Goal: Transaction & Acquisition: Purchase product/service

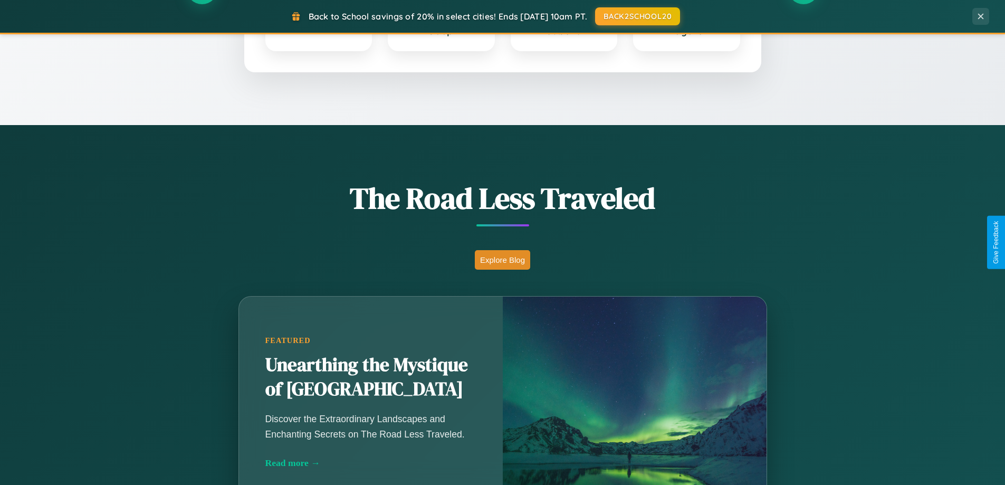
scroll to position [726, 0]
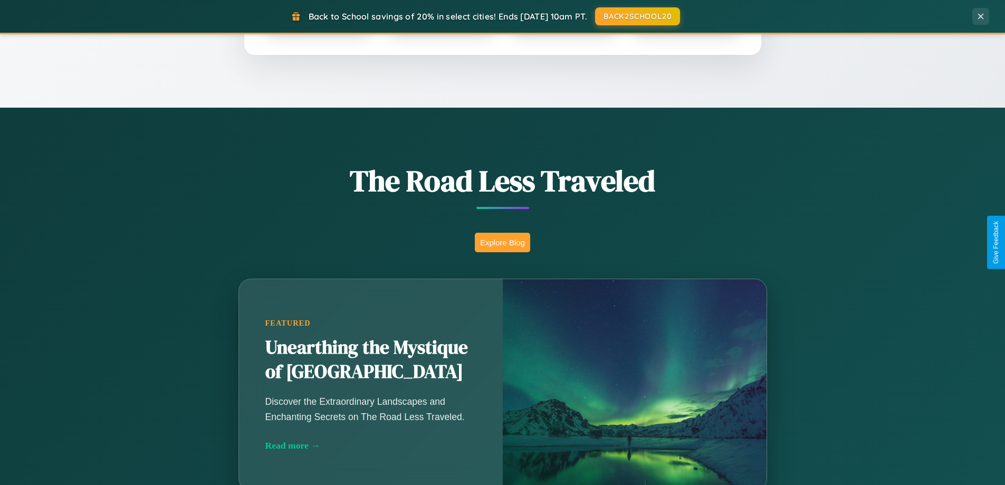
click at [502, 242] on button "Explore Blog" at bounding box center [502, 243] width 55 height 20
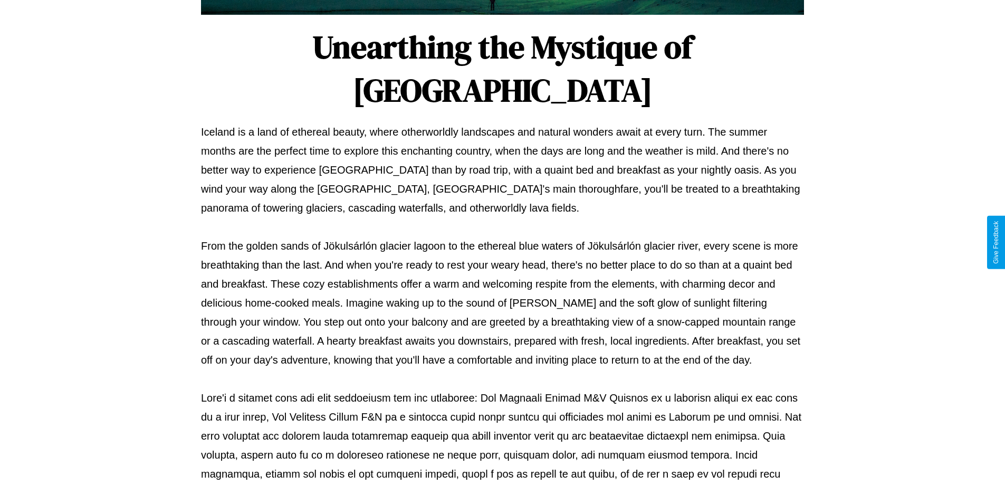
scroll to position [341, 0]
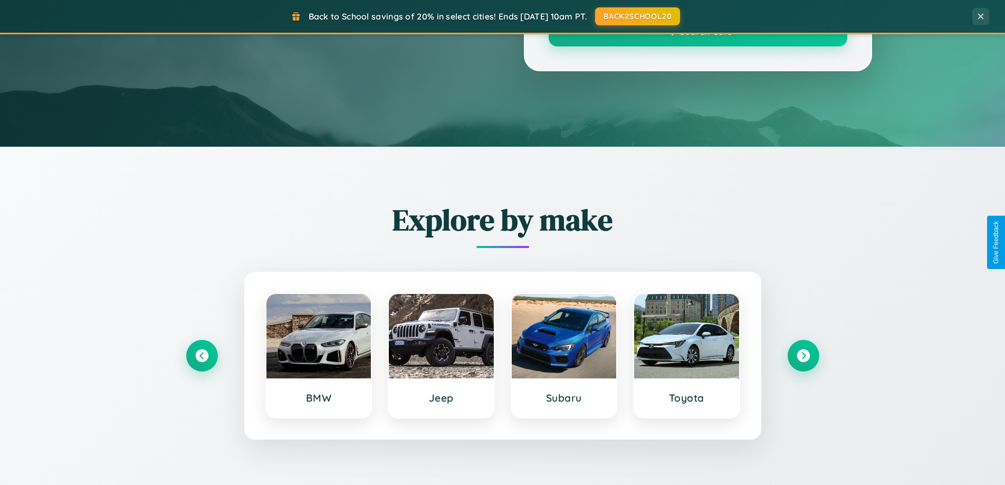
scroll to position [726, 0]
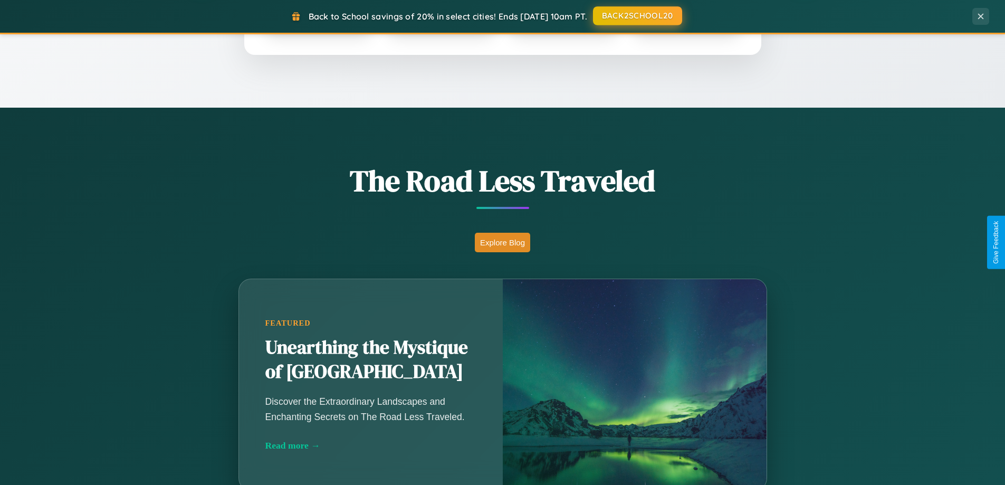
click at [637, 16] on button "BACK2SCHOOL20" at bounding box center [637, 15] width 89 height 19
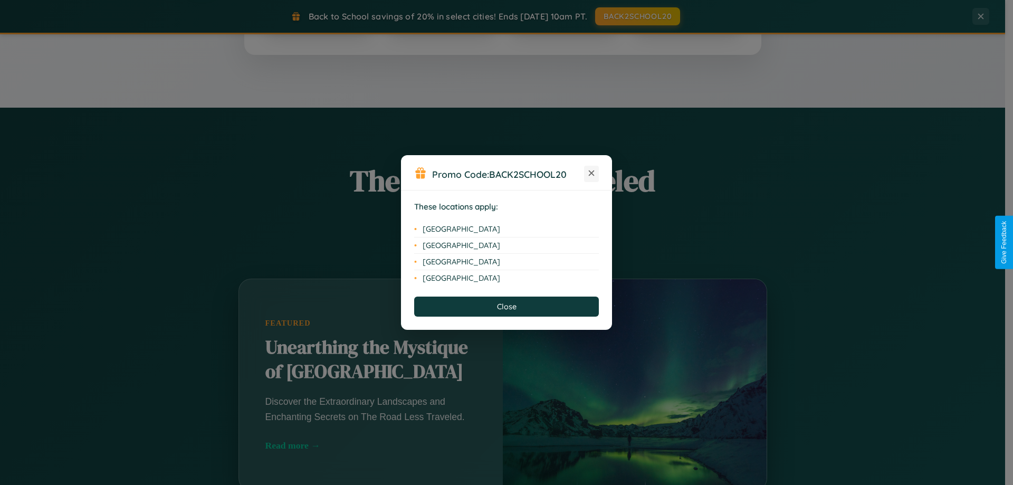
click at [592, 174] on icon at bounding box center [592, 173] width 6 height 6
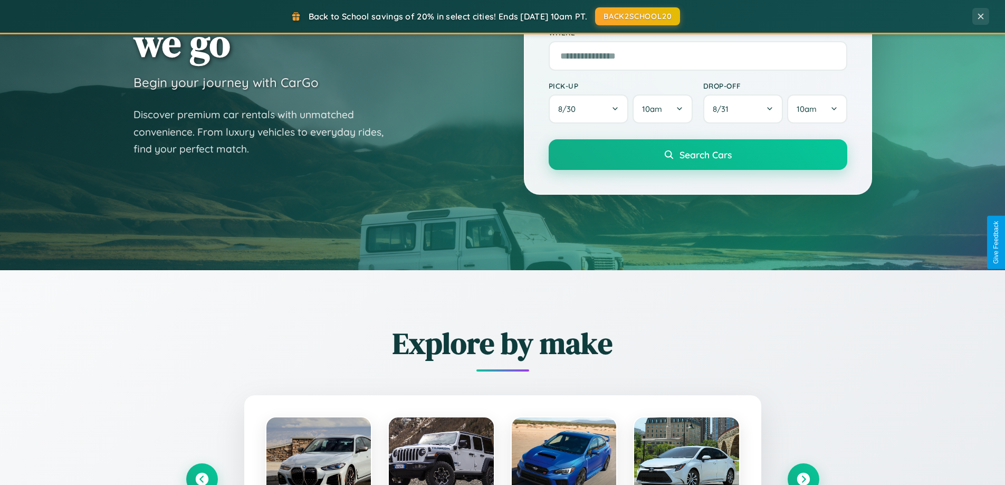
scroll to position [0, 0]
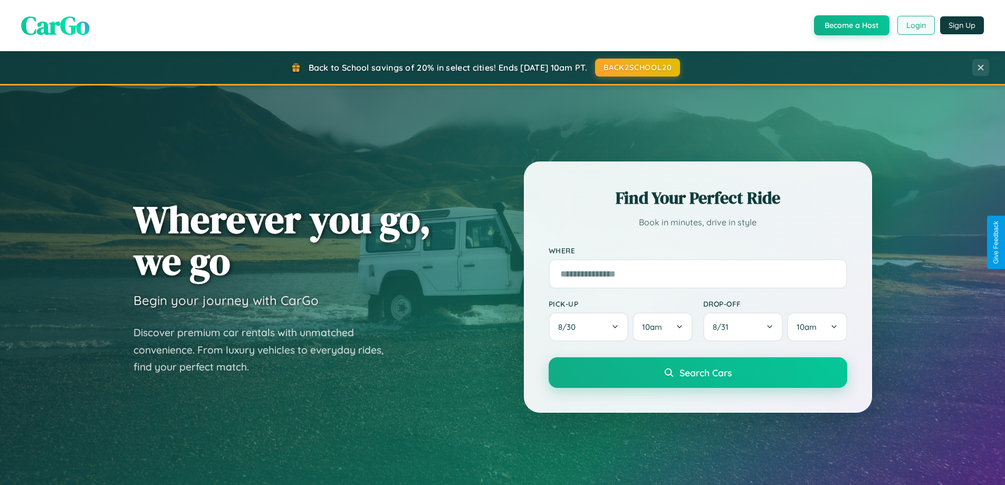
click at [916, 25] on button "Login" at bounding box center [916, 25] width 37 height 19
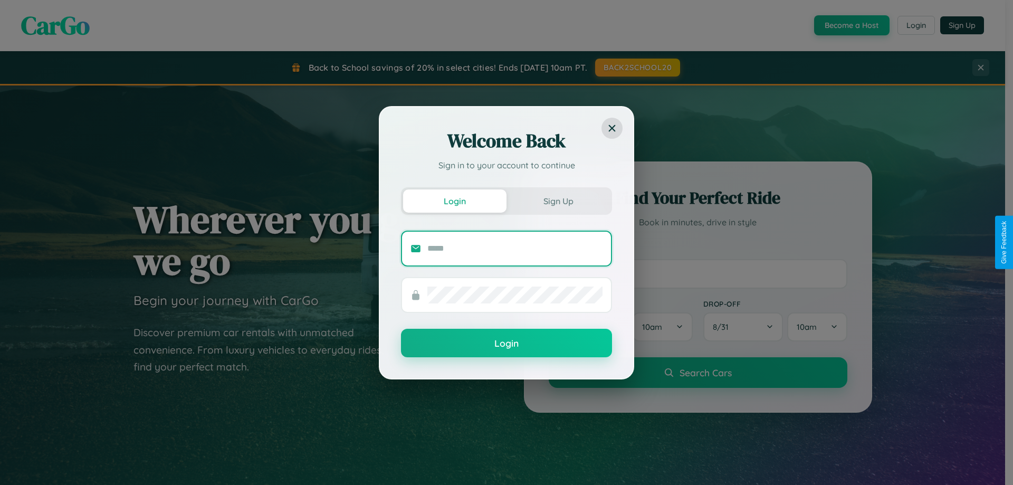
click at [515, 248] on input "text" at bounding box center [514, 248] width 175 height 17
type input "**********"
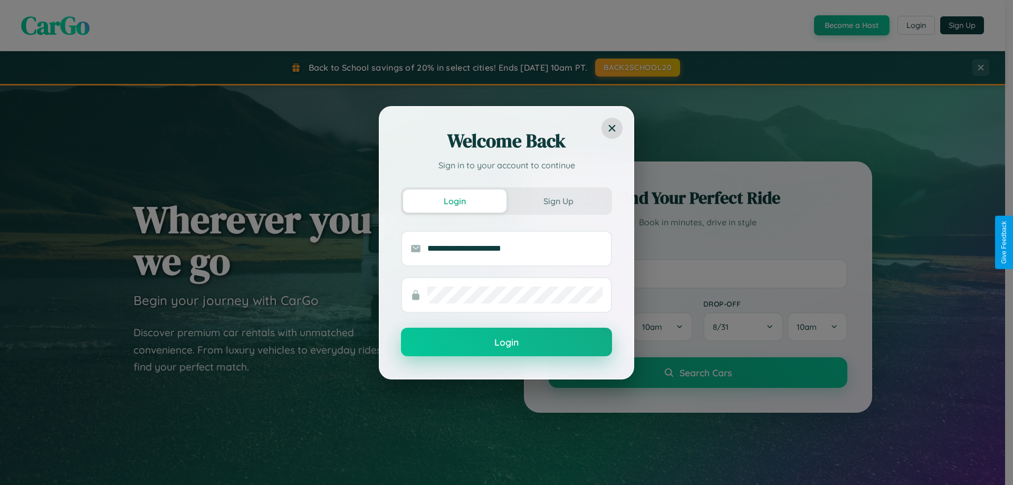
click at [507, 342] on button "Login" at bounding box center [506, 342] width 211 height 28
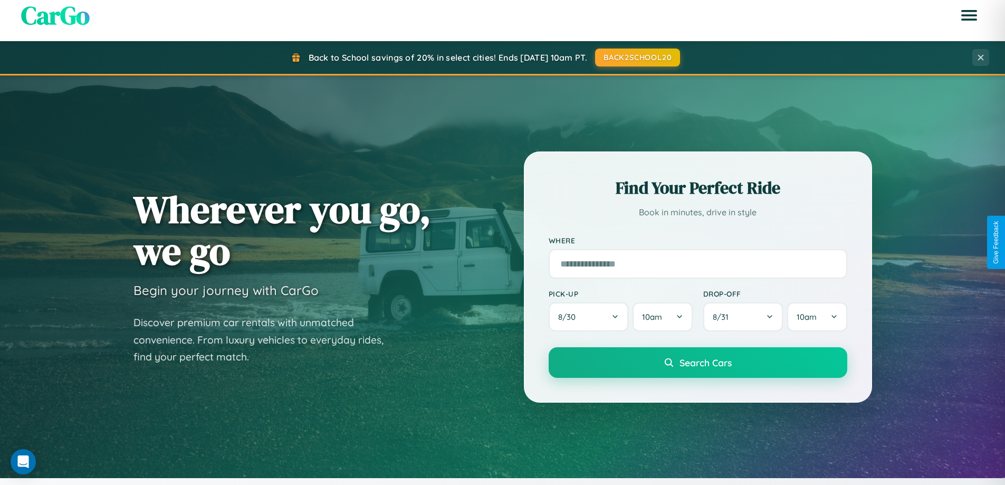
scroll to position [31, 0]
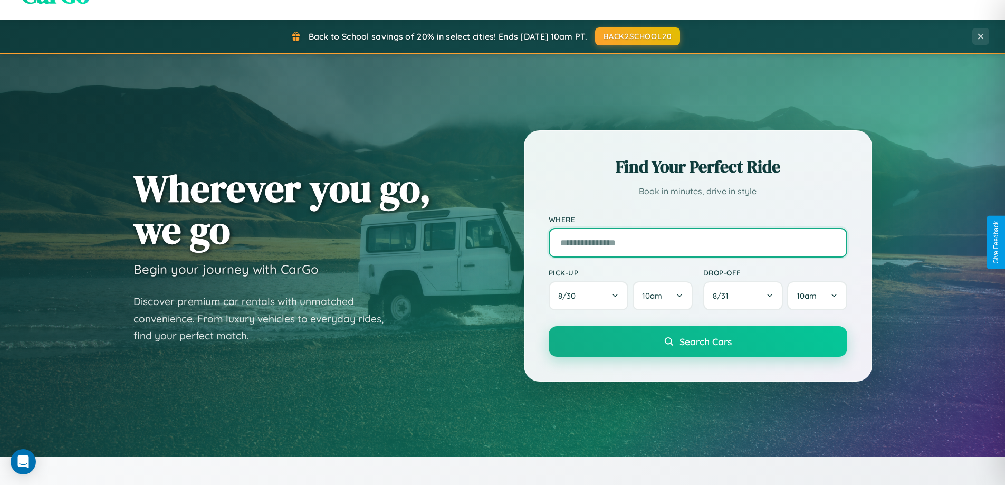
click at [698, 242] on input "text" at bounding box center [698, 243] width 299 height 30
type input "******"
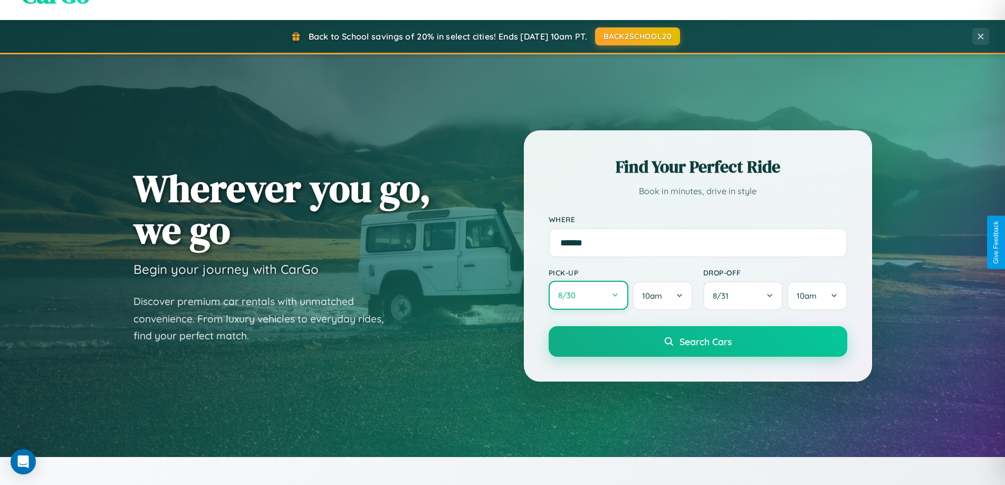
click at [588, 296] on button "8 / 30" at bounding box center [589, 295] width 80 height 29
select select "*"
select select "****"
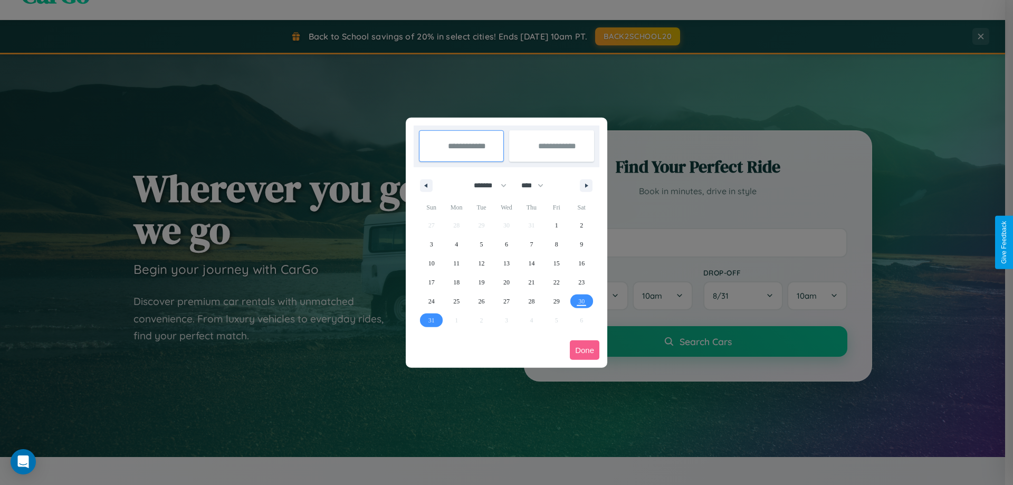
click at [486, 185] on select "******* ******** ***** ***** *** **** **** ****** ********* ******* ******** **…" at bounding box center [488, 185] width 45 height 17
select select "*"
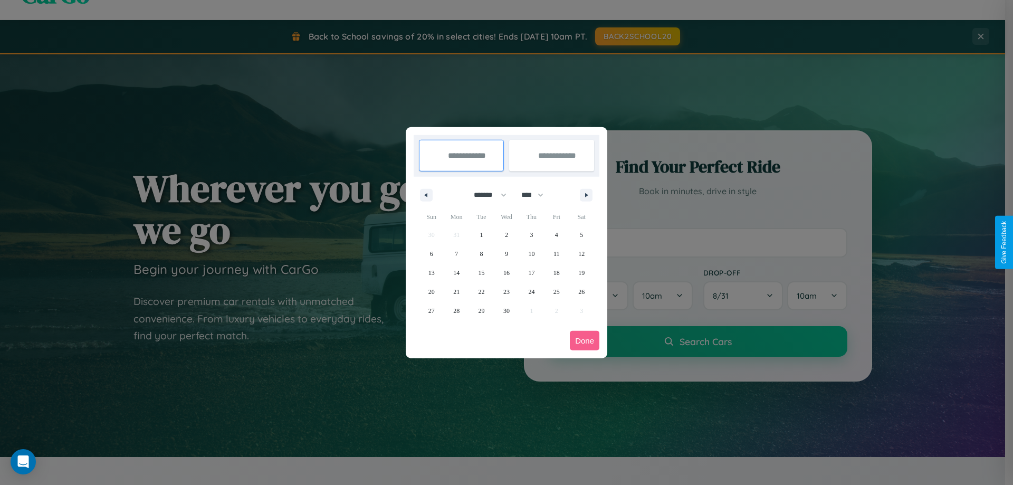
drag, startPoint x: 537, startPoint y: 195, endPoint x: 507, endPoint y: 212, distance: 35.0
click at [537, 195] on select "**** **** **** **** **** **** **** **** **** **** **** **** **** **** **** ****…" at bounding box center [532, 194] width 32 height 17
select select "****"
click at [457, 253] on span "6" at bounding box center [456, 253] width 3 height 19
type input "**********"
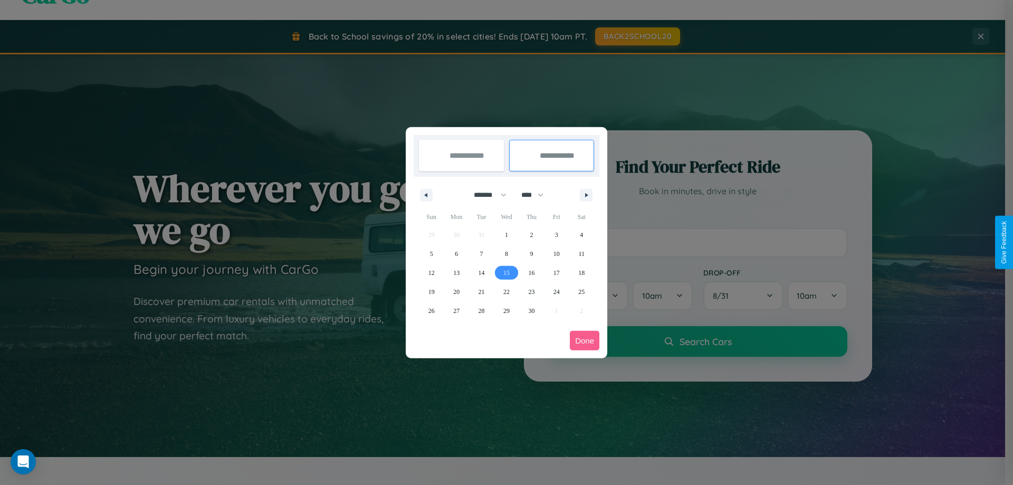
click at [506, 272] on span "15" at bounding box center [506, 272] width 6 height 19
type input "**********"
click at [585, 340] on button "Done" at bounding box center [585, 341] width 30 height 20
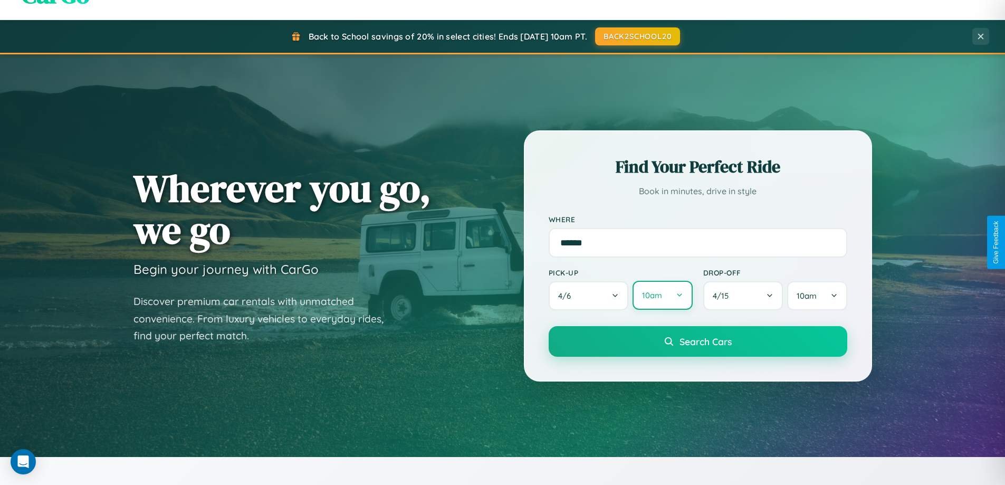
click at [662, 296] on button "10am" at bounding box center [663, 295] width 60 height 29
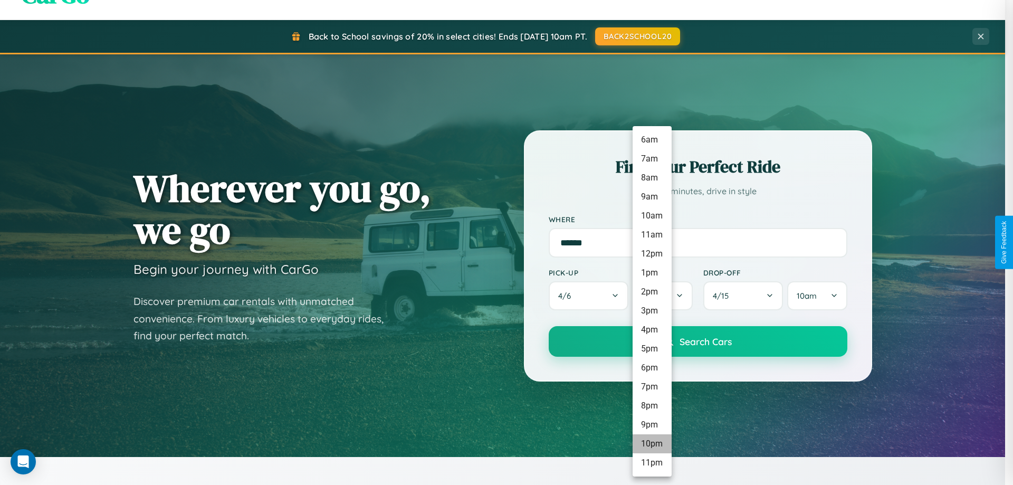
click at [652, 444] on li "10pm" at bounding box center [652, 443] width 39 height 19
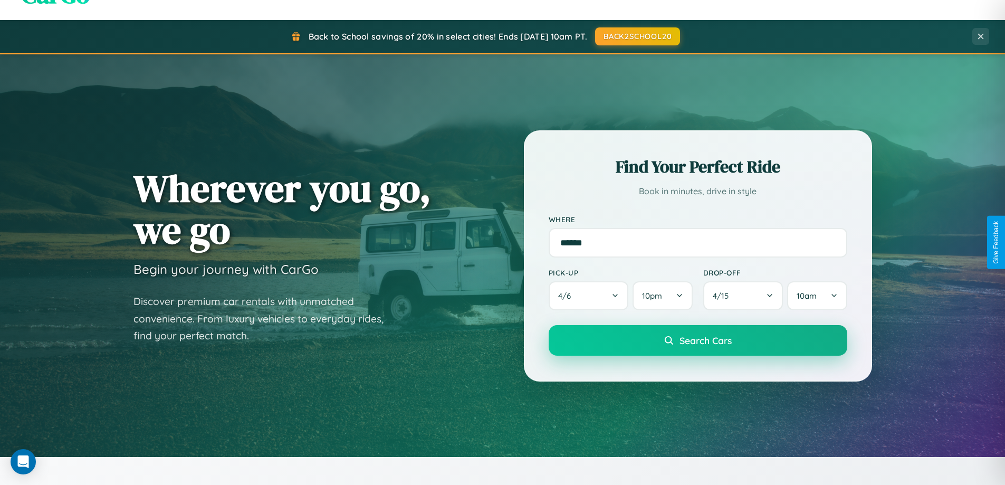
click at [698, 341] on span "Search Cars" at bounding box center [706, 341] width 52 height 12
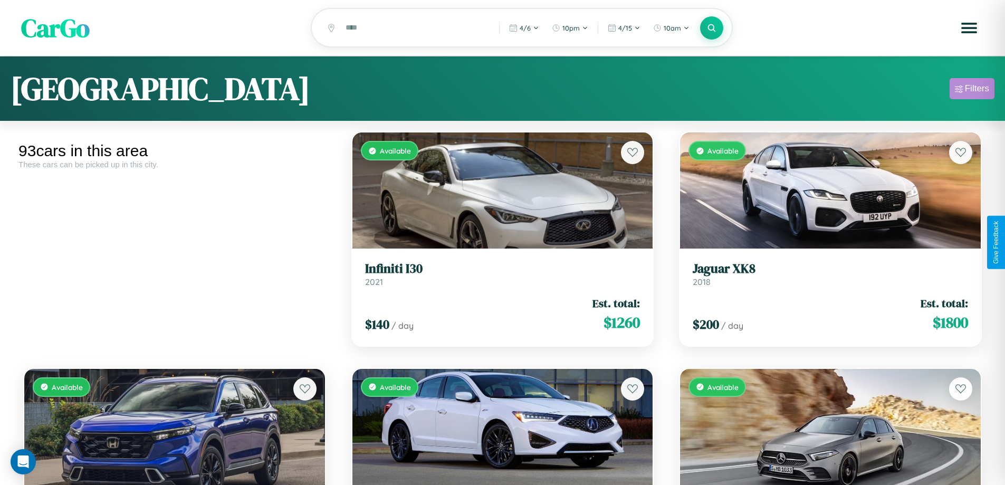
click at [972, 90] on div "Filters" at bounding box center [977, 88] width 24 height 11
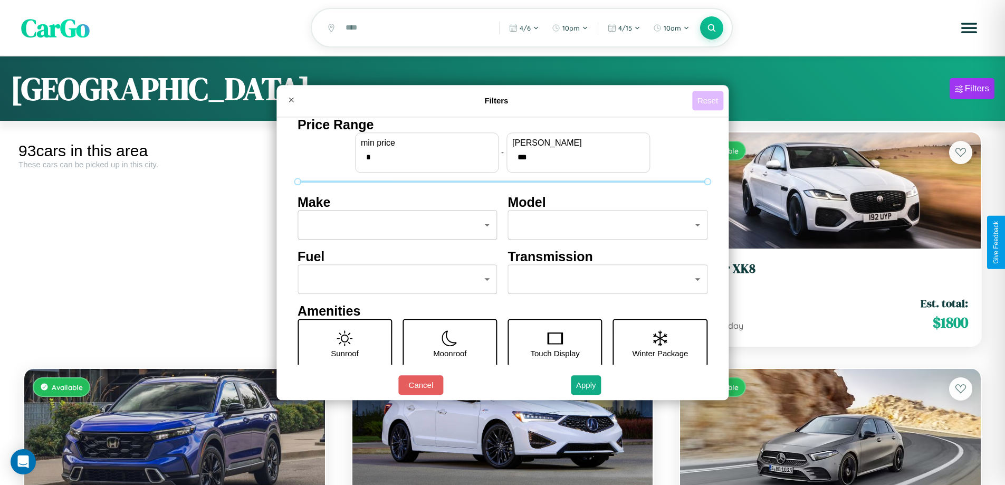
click at [709, 100] on button "Reset" at bounding box center [707, 101] width 31 height 20
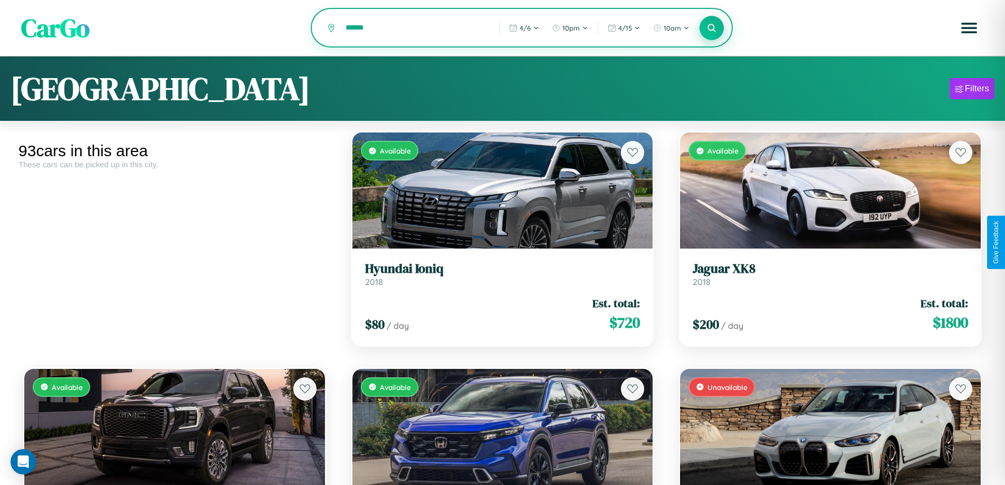
type input "******"
click at [712, 28] on icon at bounding box center [712, 28] width 10 height 10
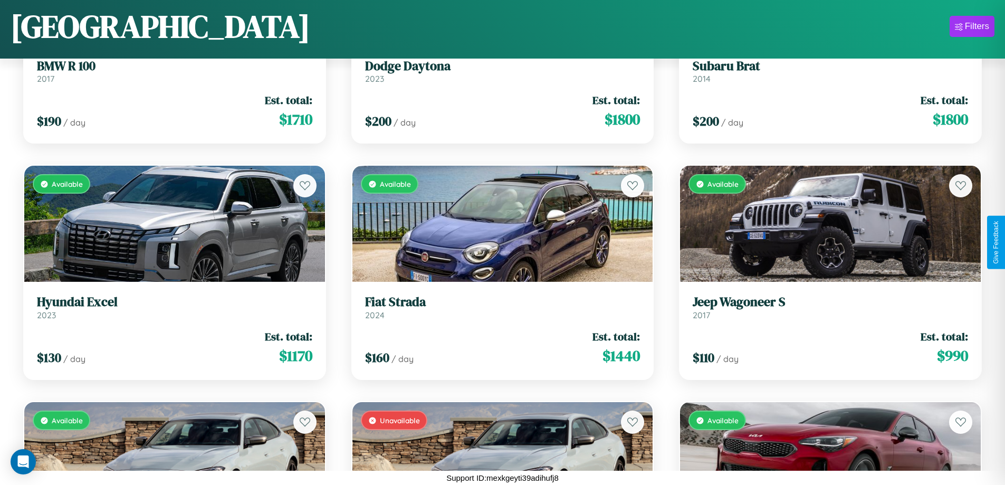
scroll to position [1803, 0]
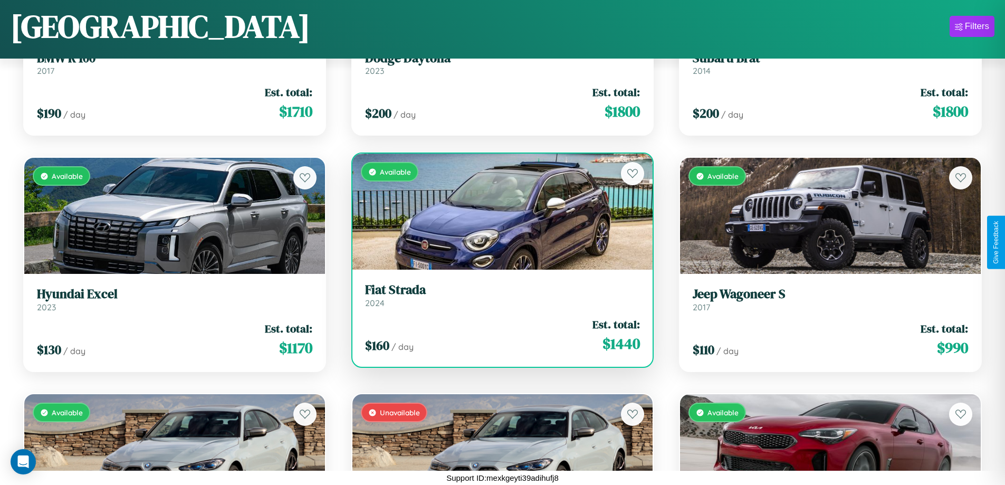
click at [498, 299] on link "Fiat Strada 2024" at bounding box center [502, 295] width 275 height 26
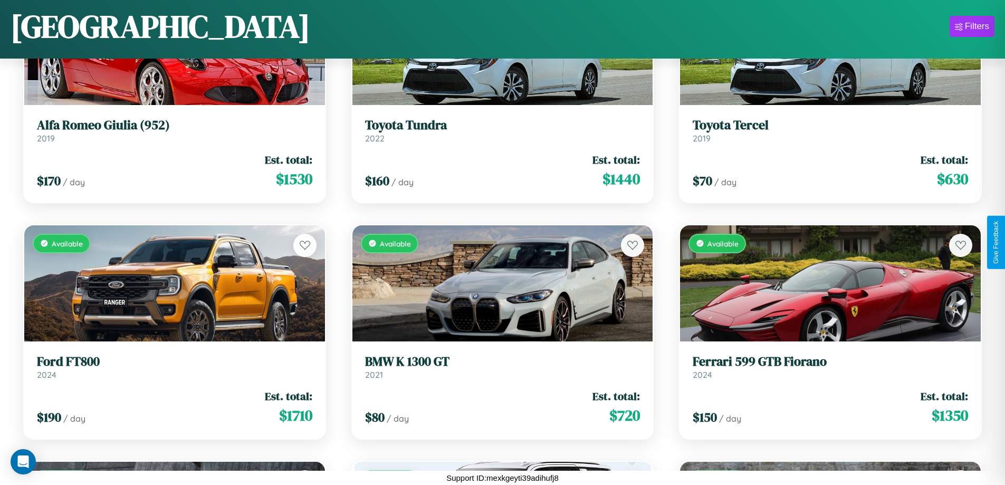
scroll to position [5584, 0]
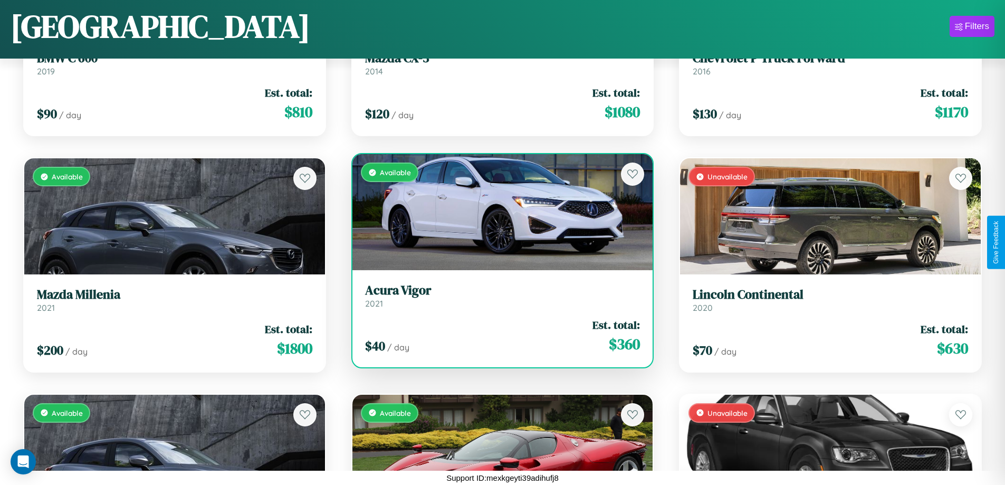
click at [498, 212] on div "Available" at bounding box center [503, 212] width 301 height 116
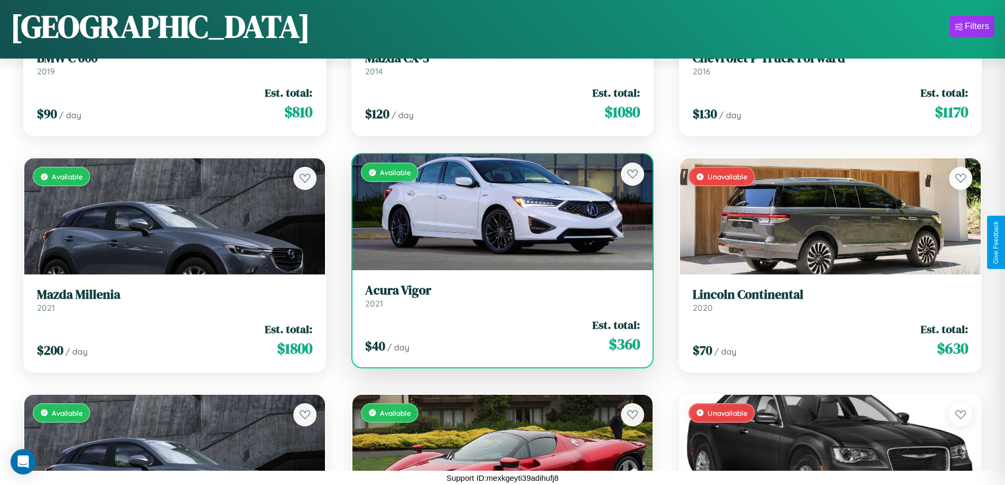
click at [498, 212] on div "Available" at bounding box center [503, 212] width 301 height 116
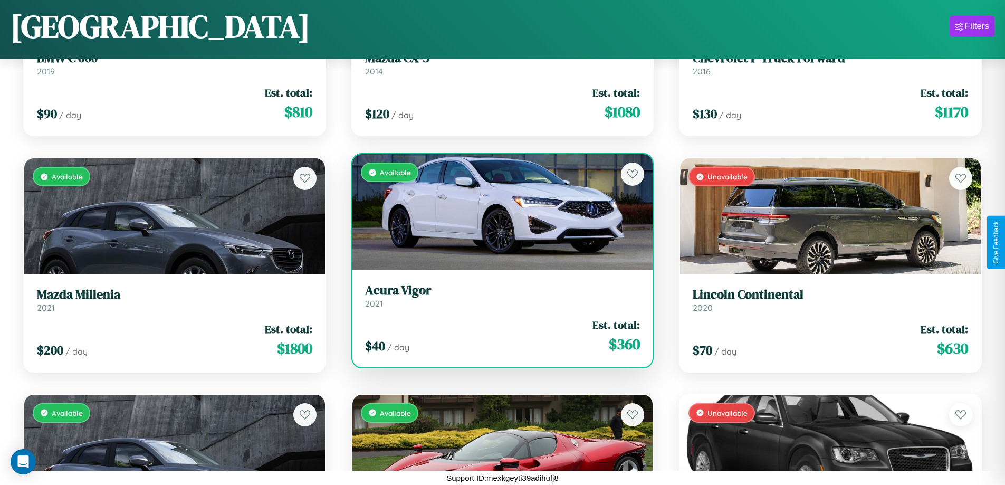
click at [498, 212] on div "Available" at bounding box center [503, 212] width 301 height 116
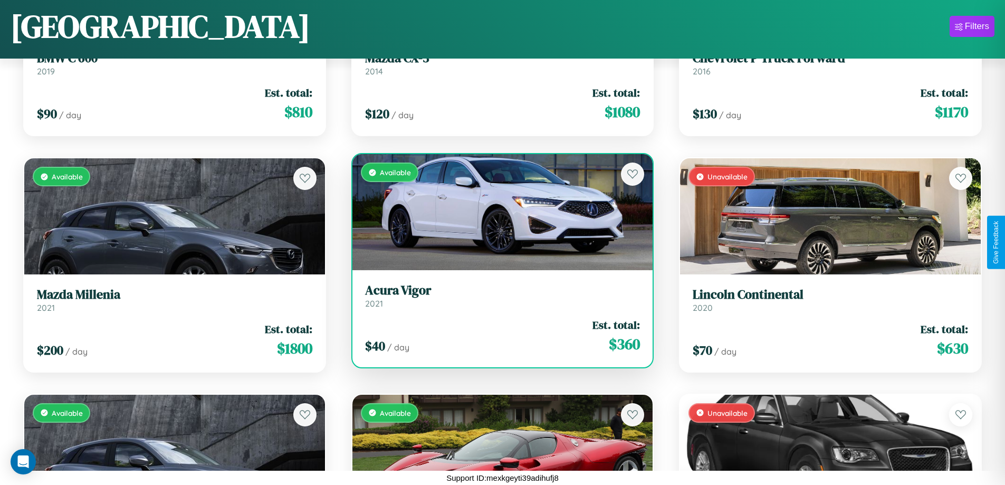
click at [498, 212] on div "Available" at bounding box center [503, 212] width 301 height 116
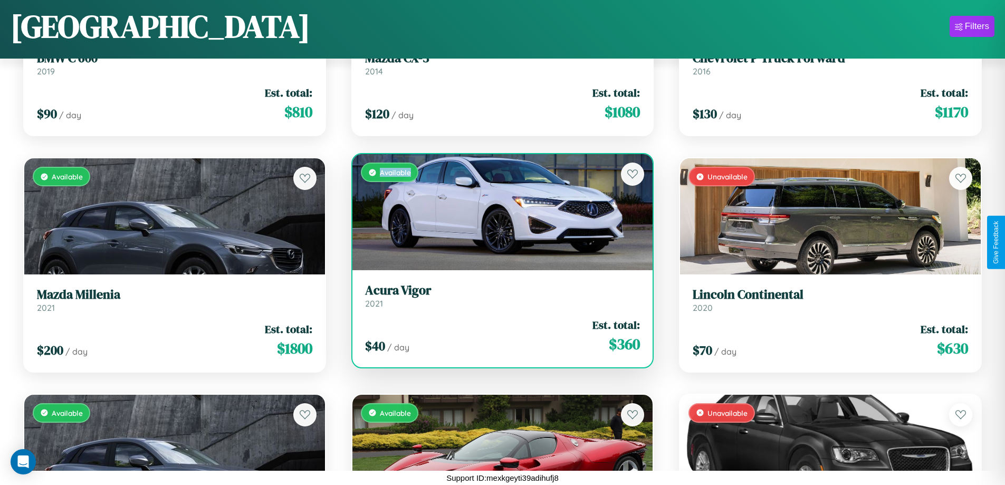
click at [498, 212] on div "Available" at bounding box center [503, 212] width 301 height 116
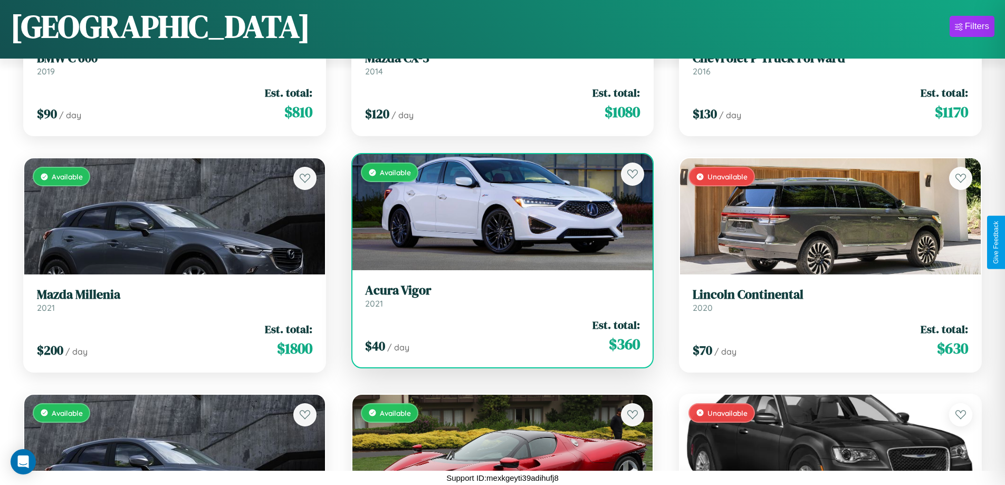
click at [498, 296] on h3 "Acura Vigor" at bounding box center [502, 290] width 275 height 15
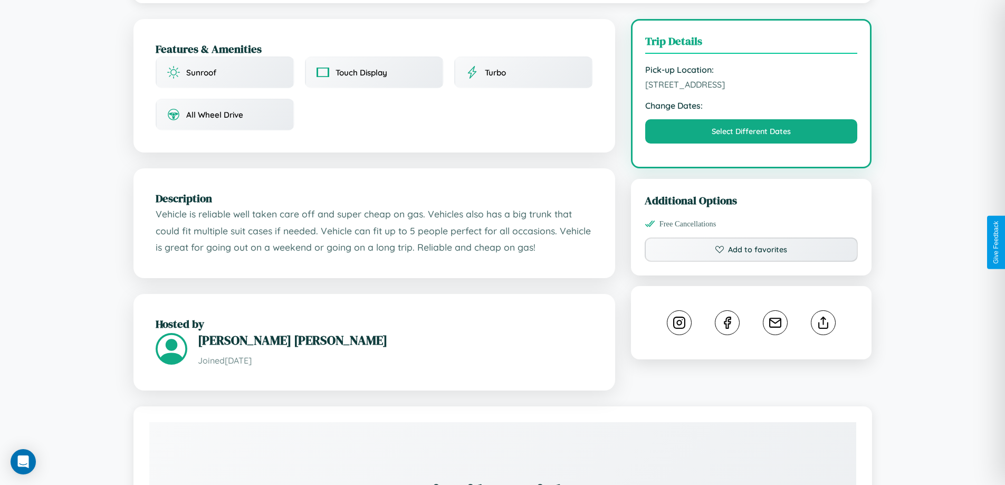
scroll to position [347, 0]
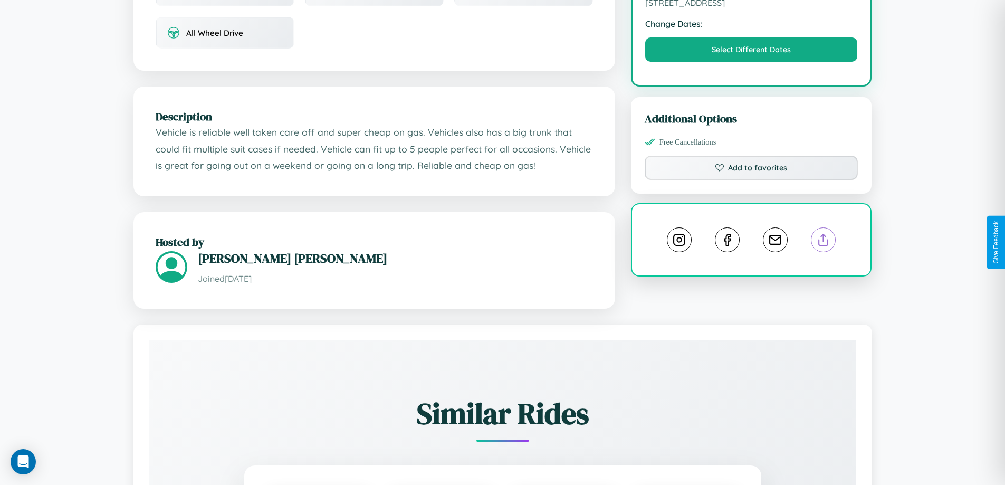
click at [824, 241] on line at bounding box center [824, 237] width 0 height 7
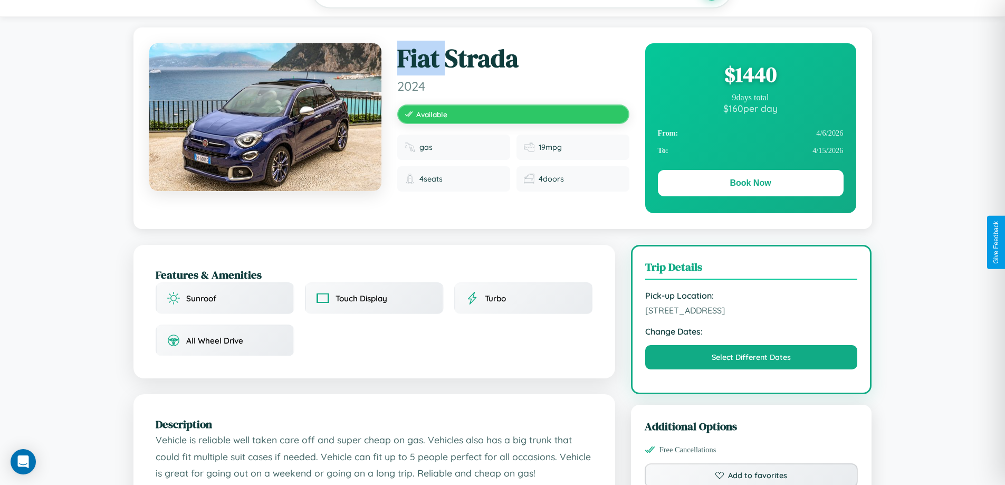
scroll to position [109, 0]
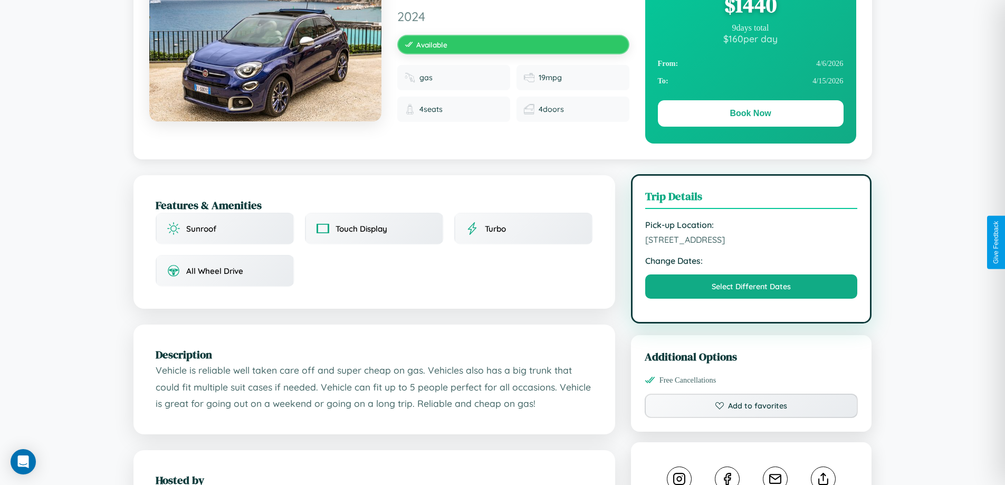
click at [752, 241] on span "8121 High Street Berlin 85680 Germany" at bounding box center [751, 239] width 213 height 11
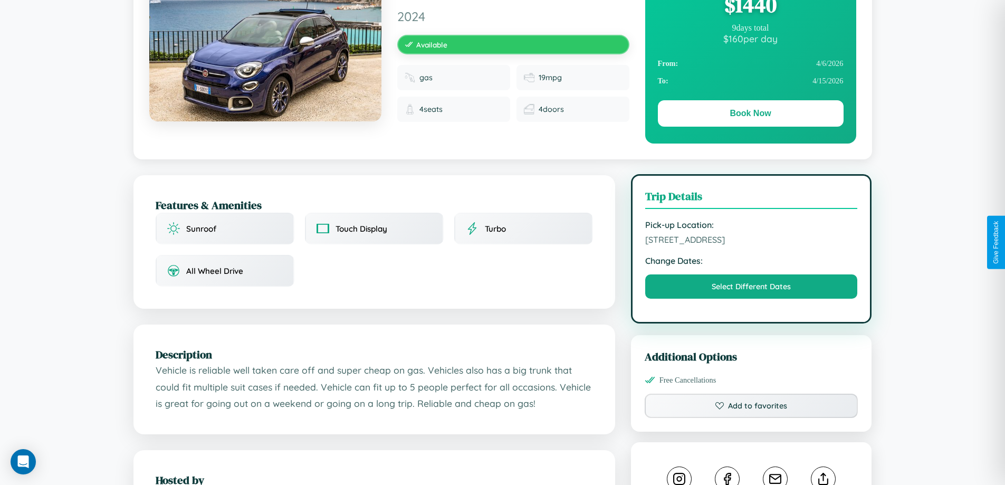
click at [752, 241] on span "8121 High Street Berlin 85680 Germany" at bounding box center [751, 239] width 213 height 11
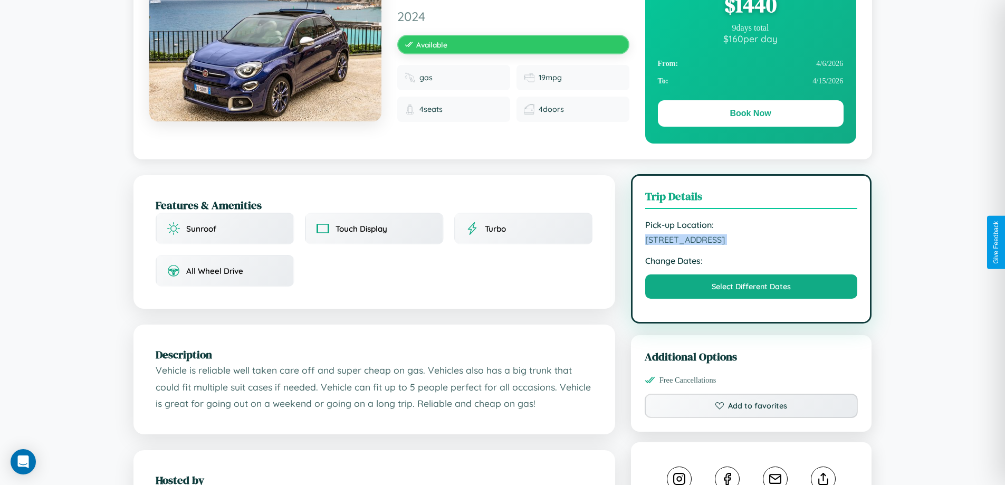
click at [752, 241] on span "8121 High Street Berlin 85680 Germany" at bounding box center [751, 239] width 213 height 11
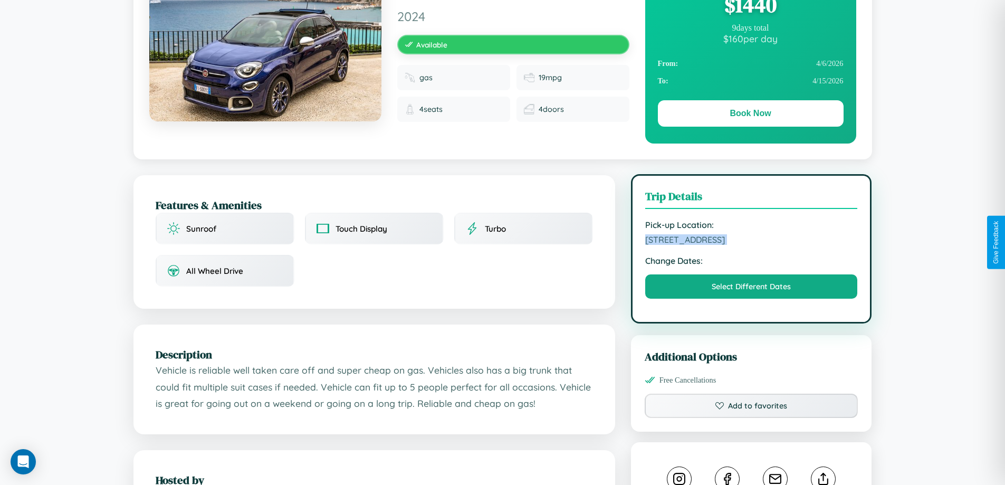
click at [752, 241] on span "8121 High Street Berlin 85680 Germany" at bounding box center [751, 239] width 213 height 11
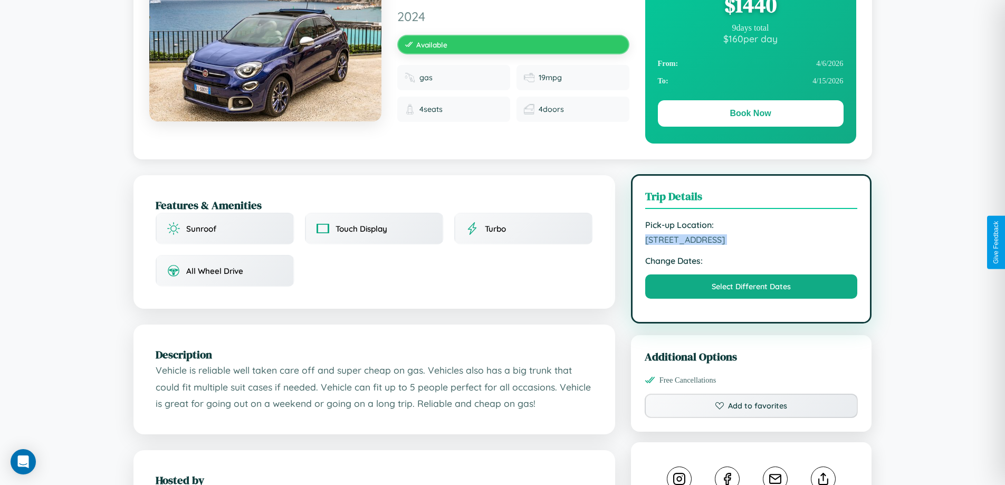
click at [752, 241] on span "8121 High Street Berlin 85680 Germany" at bounding box center [751, 239] width 213 height 11
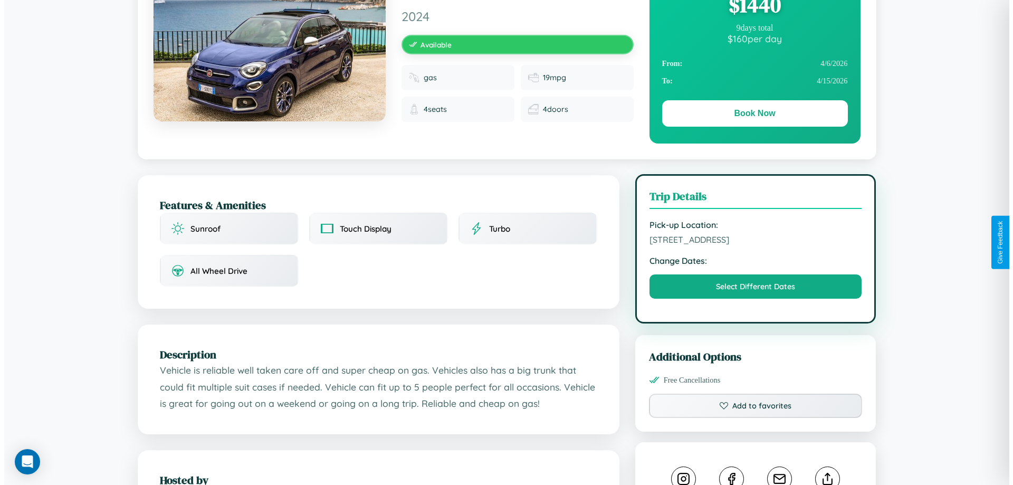
scroll to position [0, 0]
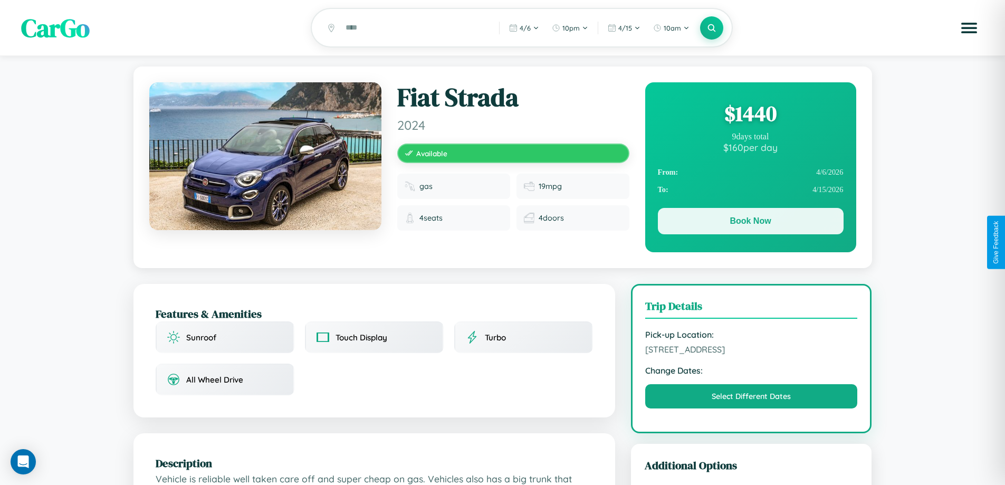
click at [750, 223] on button "Book Now" at bounding box center [751, 221] width 186 height 26
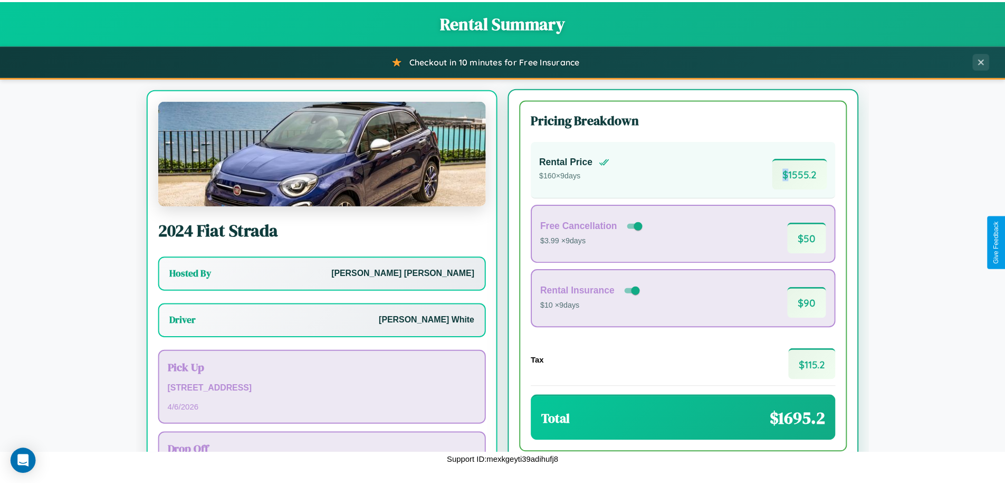
scroll to position [49, 0]
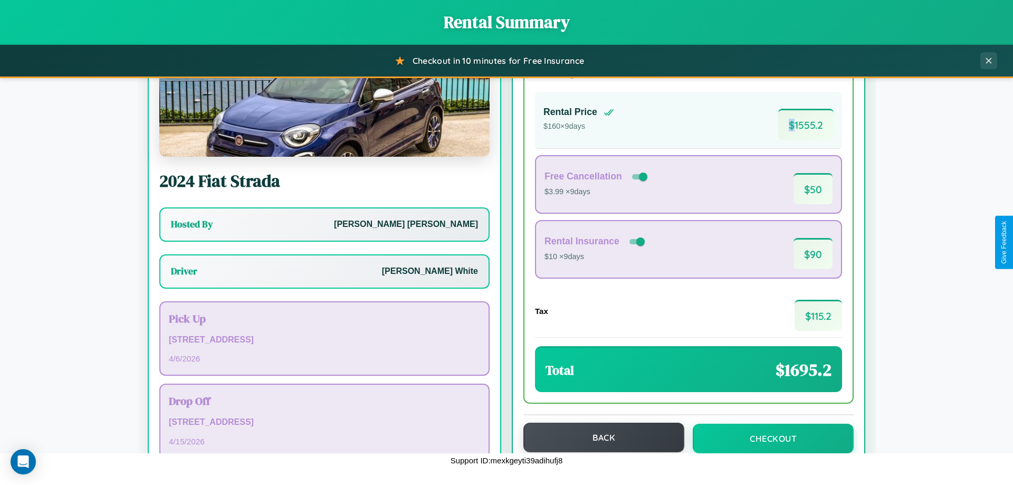
click at [599, 438] on button "Back" at bounding box center [604, 438] width 161 height 30
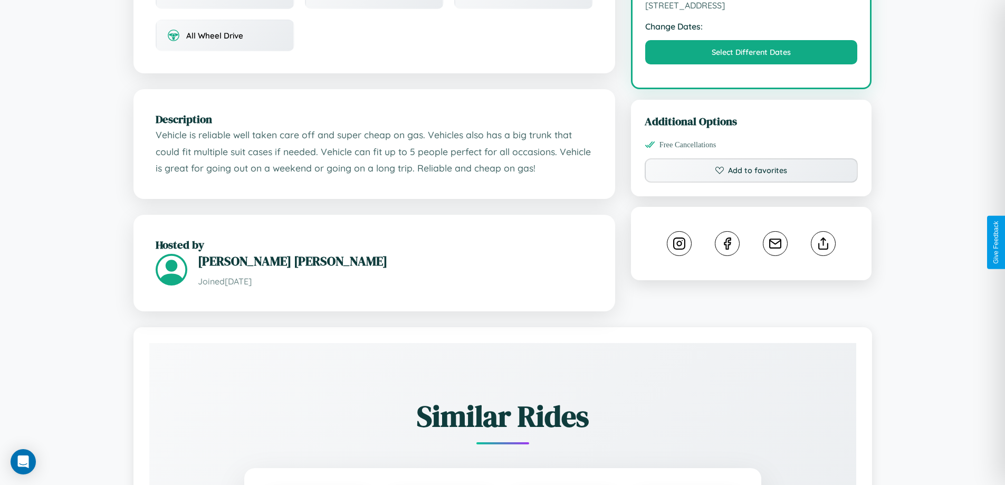
scroll to position [347, 0]
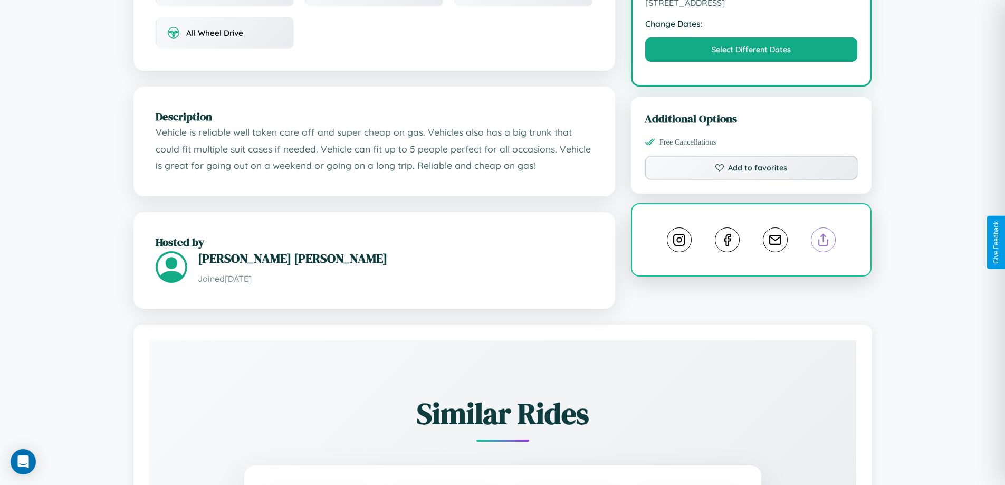
click at [824, 241] on line at bounding box center [824, 237] width 0 height 7
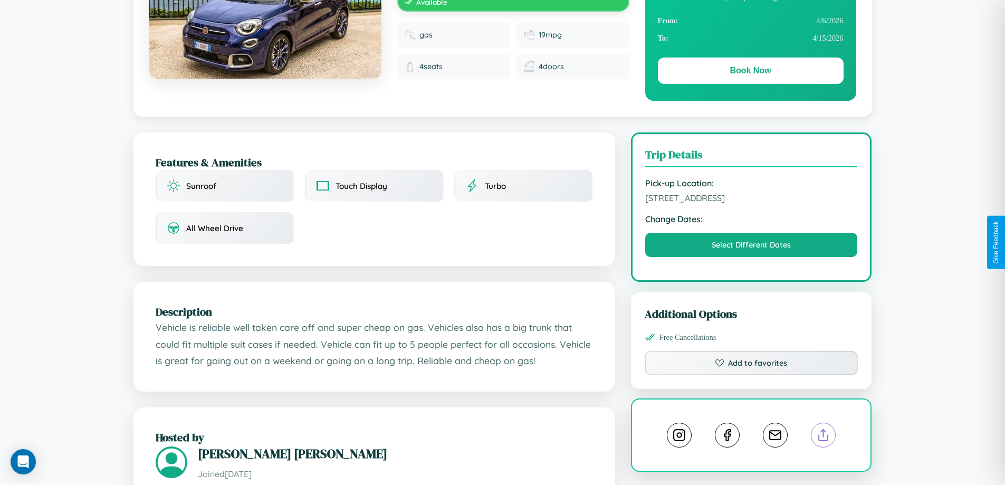
scroll to position [109, 0]
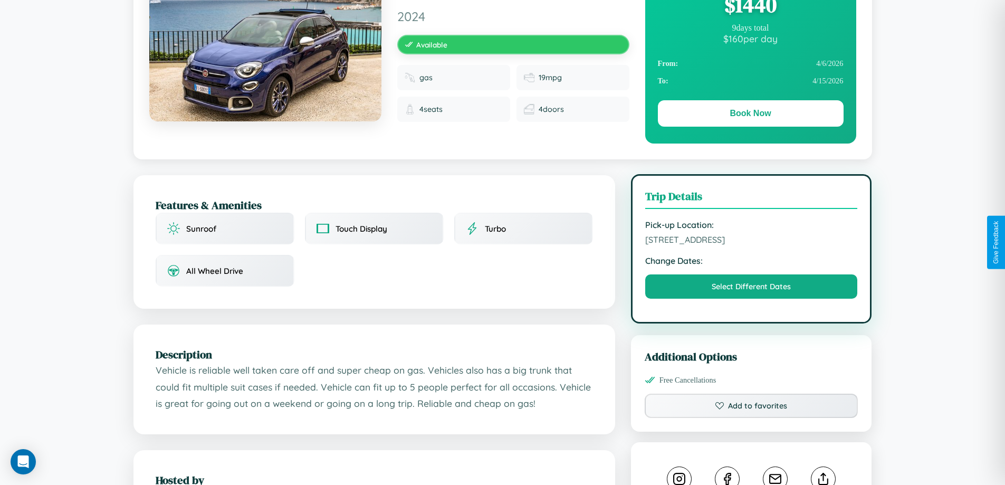
click at [752, 241] on span "8121 High Street Berlin 85680 Germany" at bounding box center [751, 239] width 213 height 11
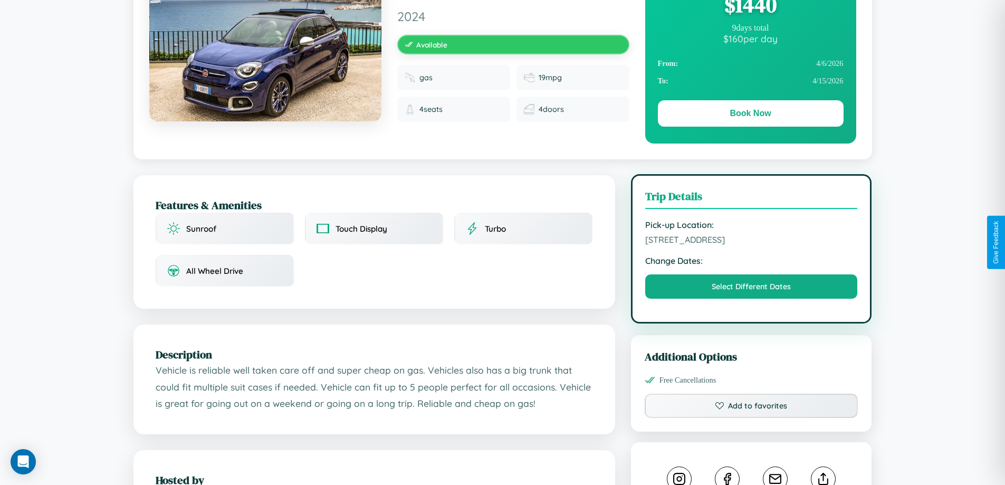
click at [752, 241] on span "8121 High Street Berlin 85680 Germany" at bounding box center [751, 239] width 213 height 11
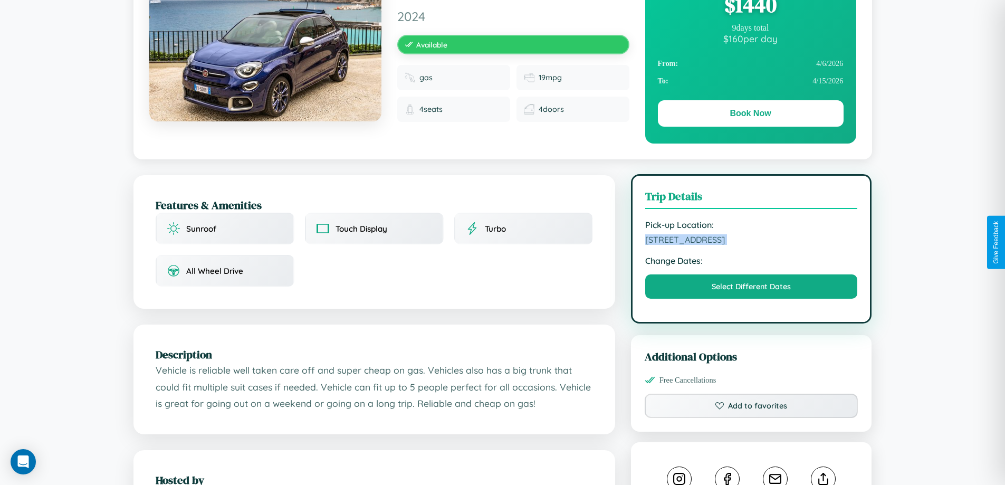
click at [752, 241] on span "8121 High Street Berlin 85680 Germany" at bounding box center [751, 239] width 213 height 11
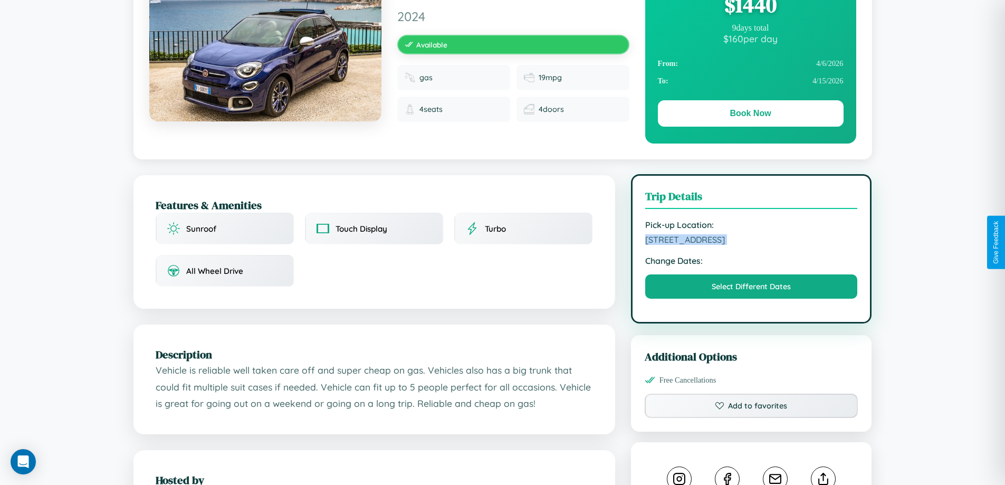
click at [752, 241] on span "8121 High Street Berlin 85680 Germany" at bounding box center [751, 239] width 213 height 11
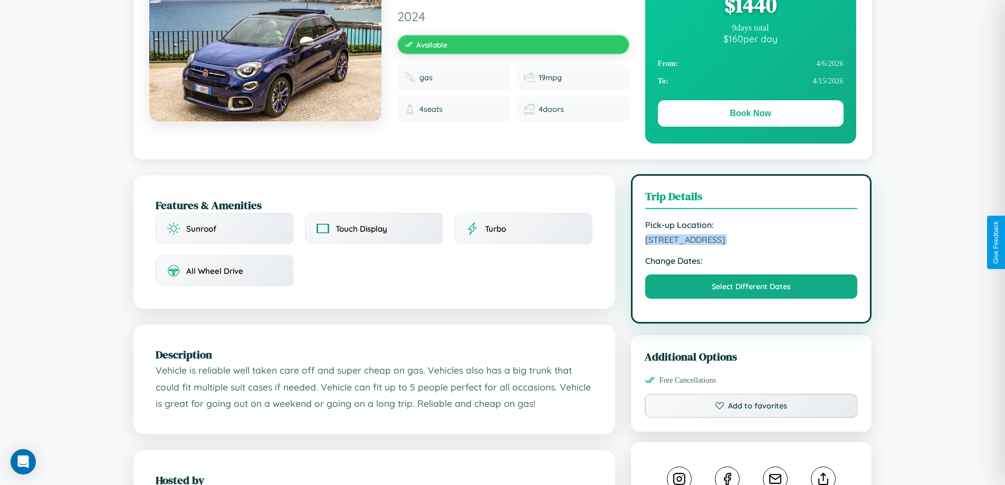
click at [752, 241] on span "8121 High Street Berlin 85680 Germany" at bounding box center [751, 239] width 213 height 11
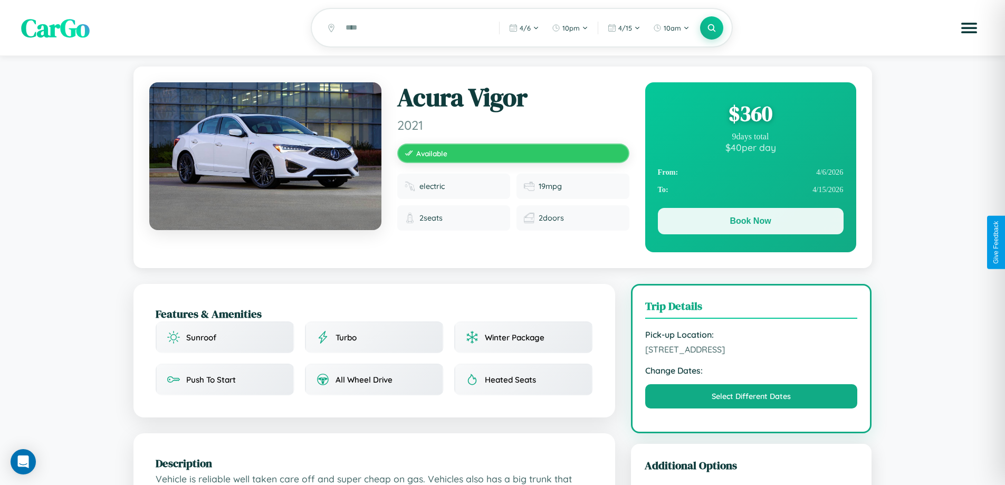
click at [750, 223] on button "Book Now" at bounding box center [751, 221] width 186 height 26
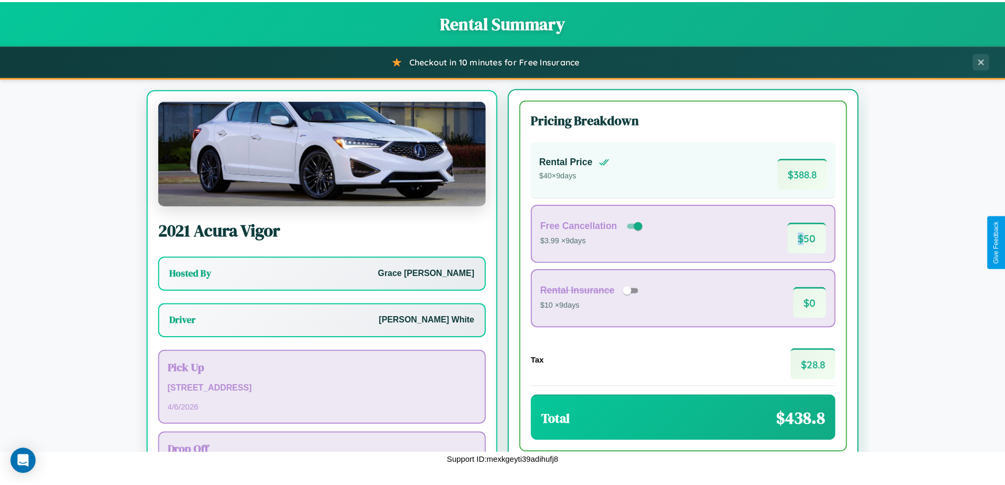
scroll to position [49, 0]
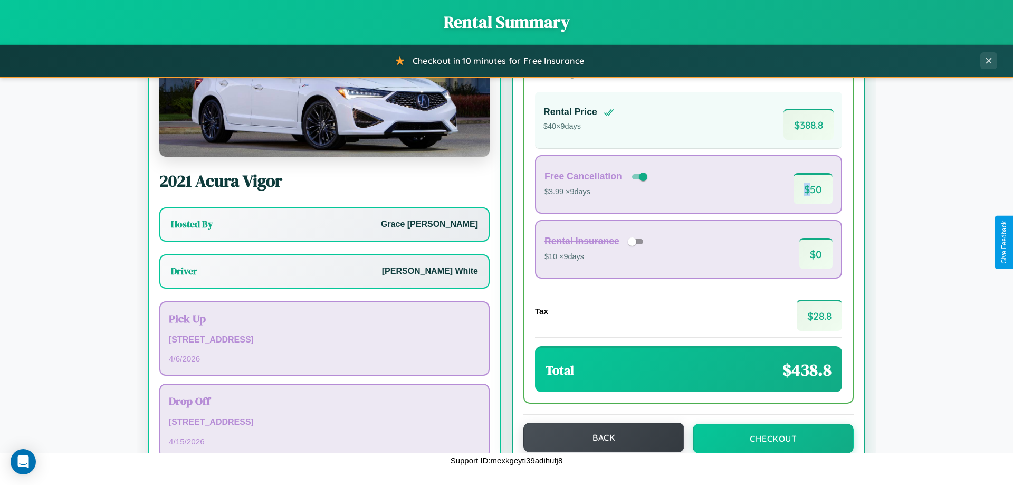
click at [599, 438] on button "Back" at bounding box center [604, 438] width 161 height 30
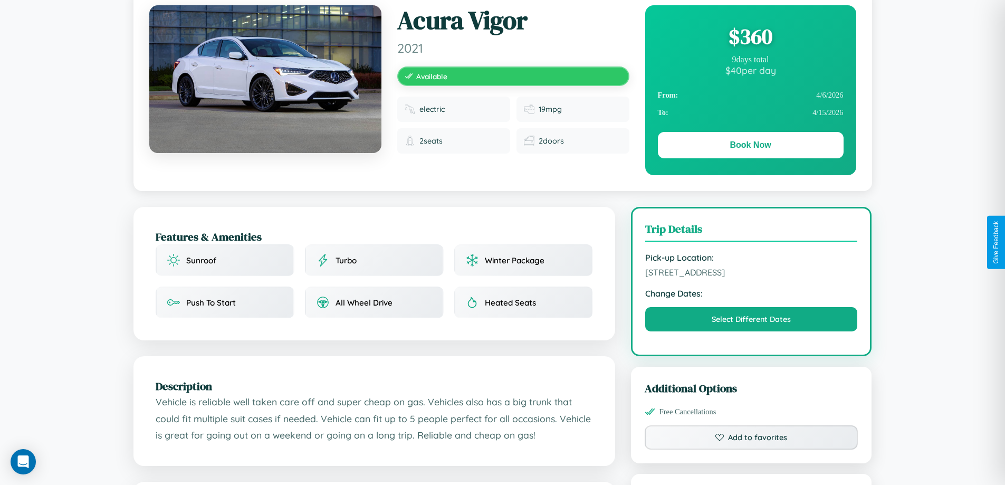
scroll to position [109, 0]
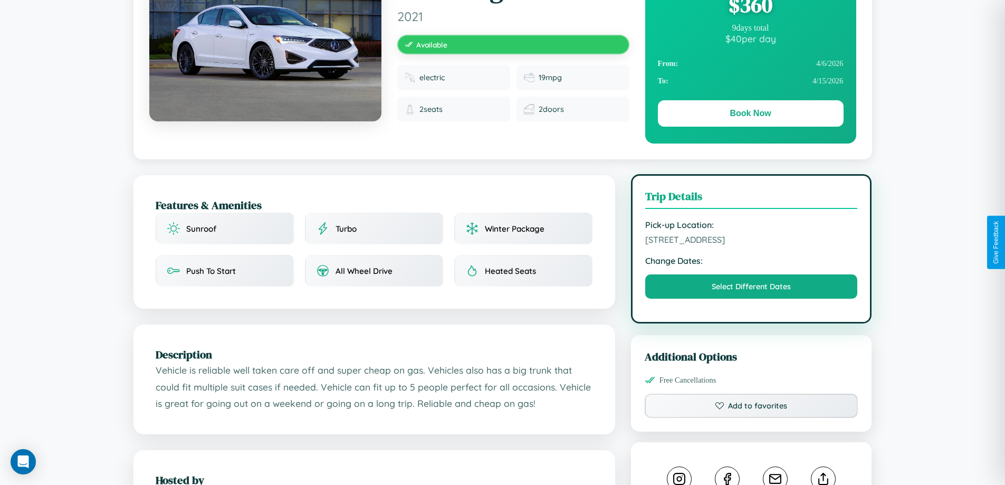
click at [752, 241] on span "439 Pine Street Berlin 79636 Germany" at bounding box center [751, 239] width 213 height 11
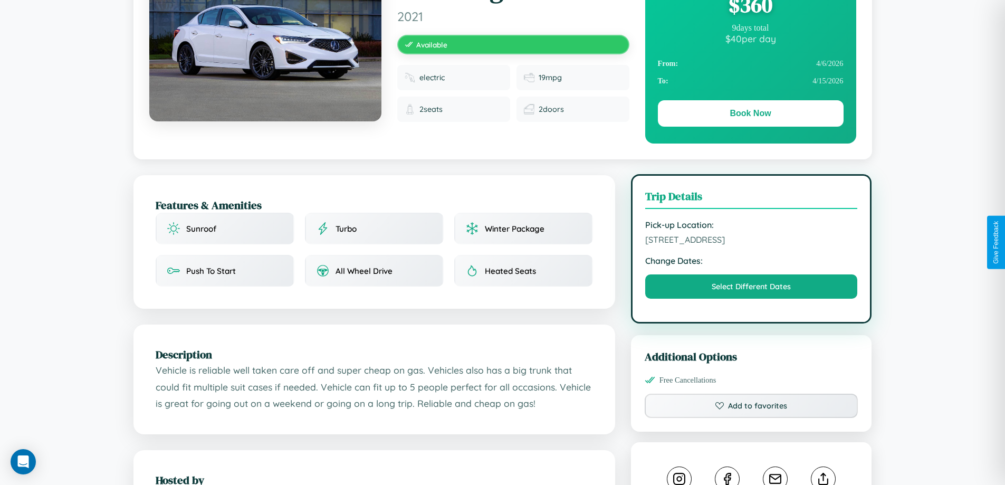
click at [752, 241] on span "439 Pine Street Berlin 79636 Germany" at bounding box center [751, 239] width 213 height 11
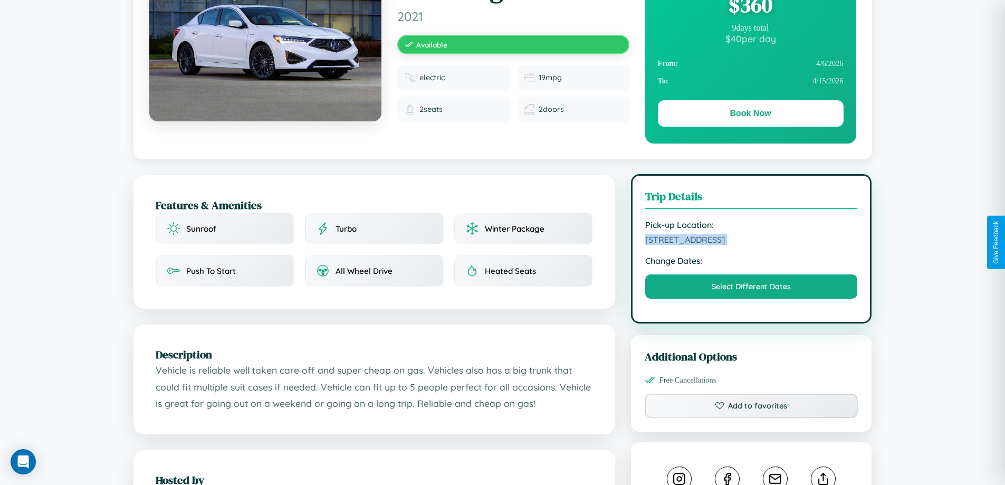
click at [752, 241] on span "439 Pine Street Berlin 79636 Germany" at bounding box center [751, 239] width 213 height 11
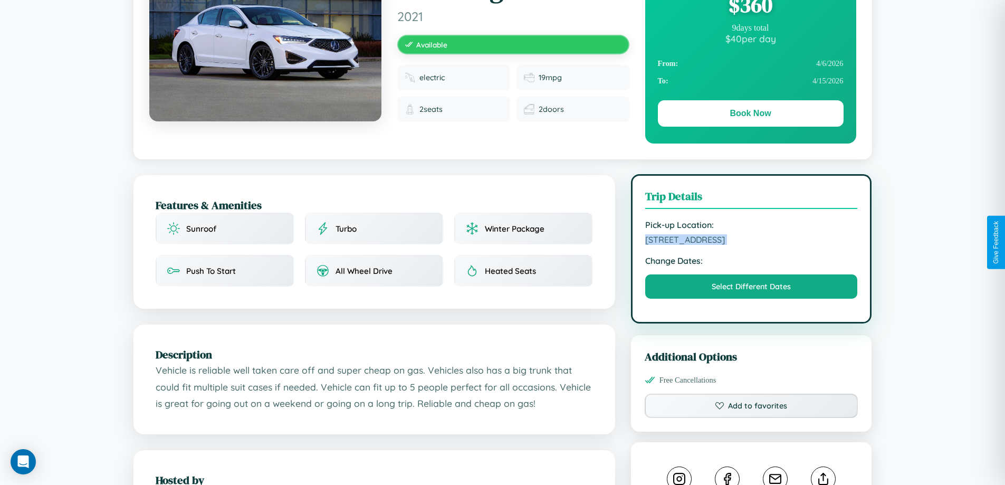
click at [752, 241] on span "439 Pine Street Berlin 79636 Germany" at bounding box center [751, 239] width 213 height 11
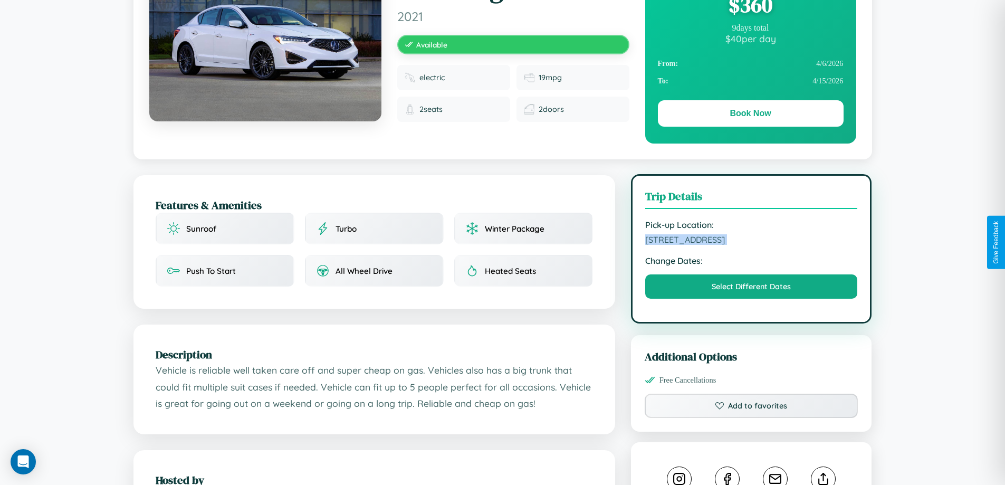
click at [752, 241] on span "439 Pine Street Berlin 79636 Germany" at bounding box center [751, 239] width 213 height 11
